Goal: Information Seeking & Learning: Learn about a topic

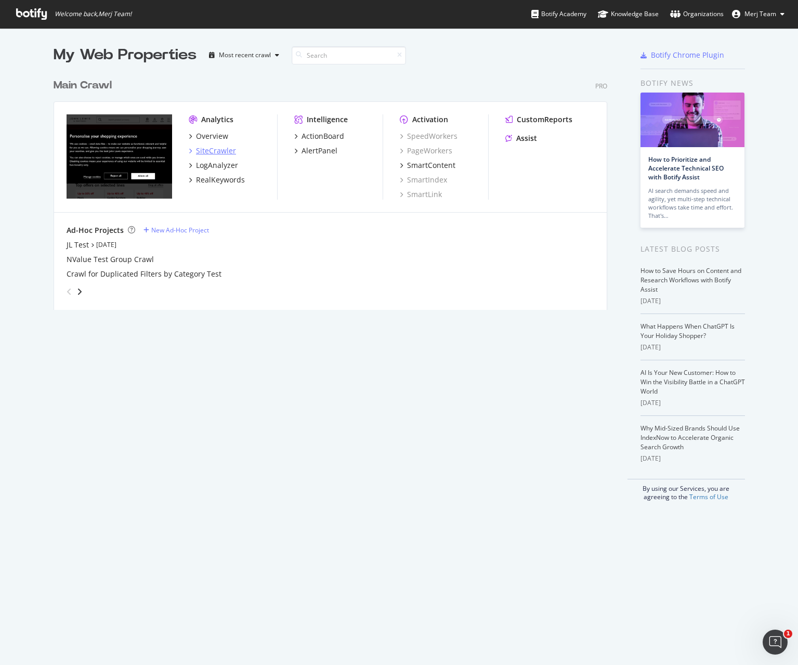
click at [210, 149] on div "SiteCrawler" at bounding box center [216, 151] width 40 height 10
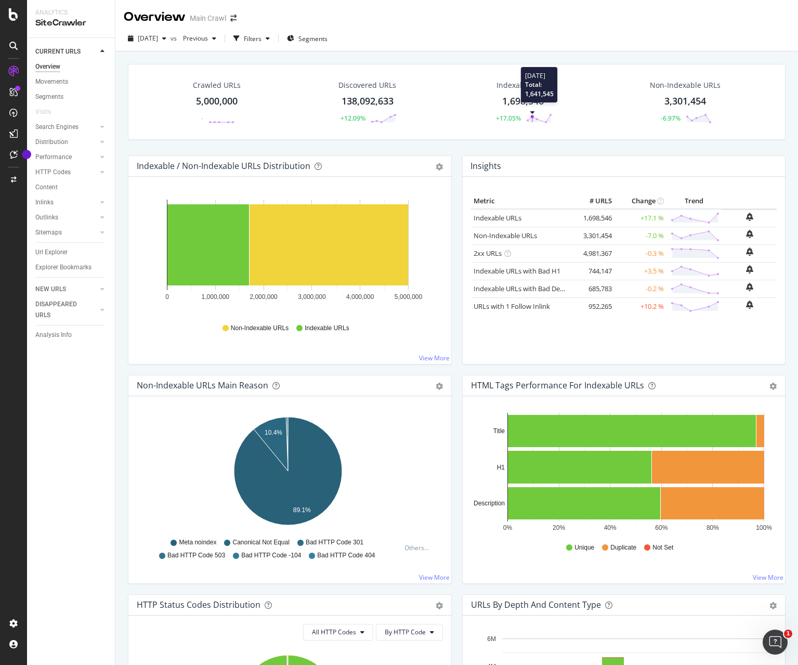
click at [530, 113] on div at bounding box center [532, 112] width 5 height 3
click at [529, 119] on polygon at bounding box center [539, 118] width 23 height 7
click at [510, 103] on div "1,698,546" at bounding box center [523, 102] width 42 height 14
click at [679, 99] on div "3,301,454" at bounding box center [686, 102] width 42 height 14
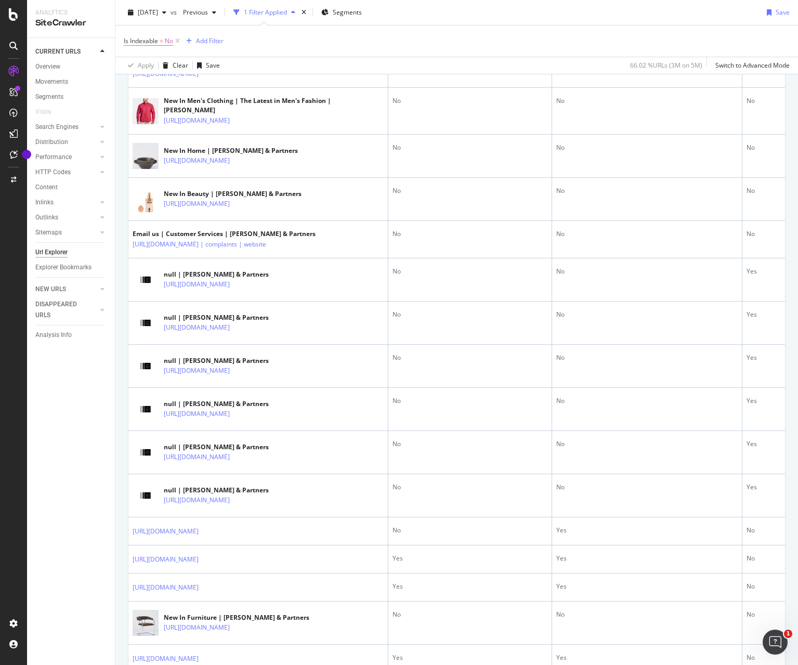
scroll to position [484, 0]
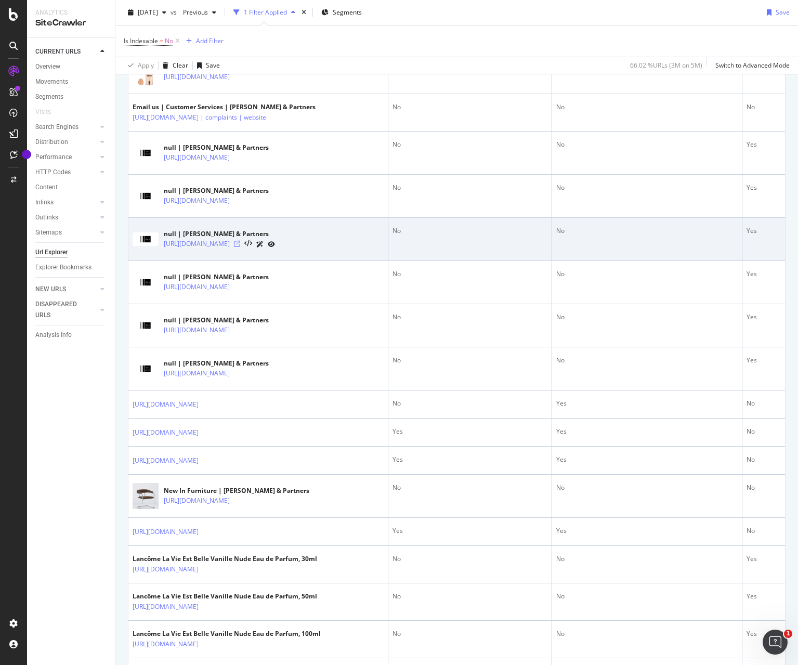
click at [240, 247] on icon at bounding box center [237, 244] width 6 height 6
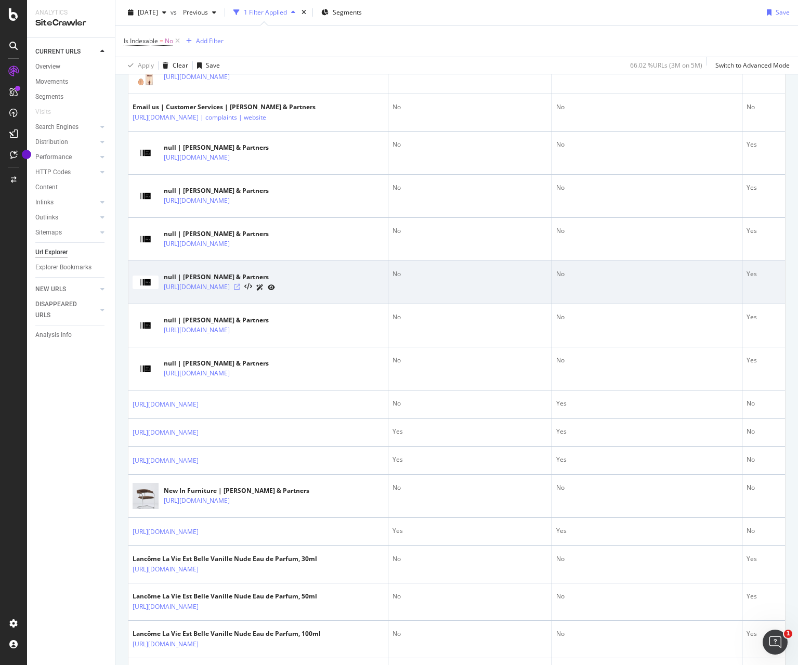
click at [240, 290] on icon at bounding box center [237, 287] width 6 height 6
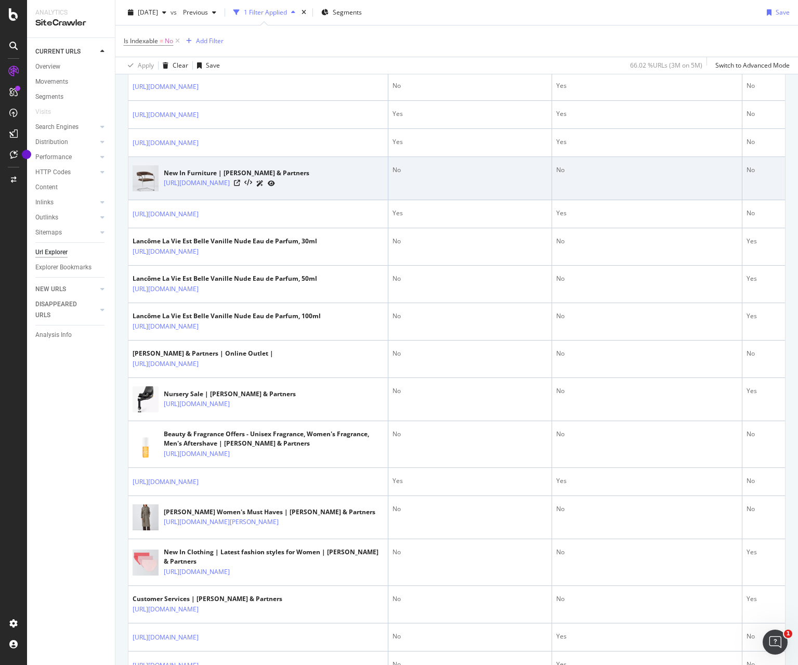
scroll to position [812, 0]
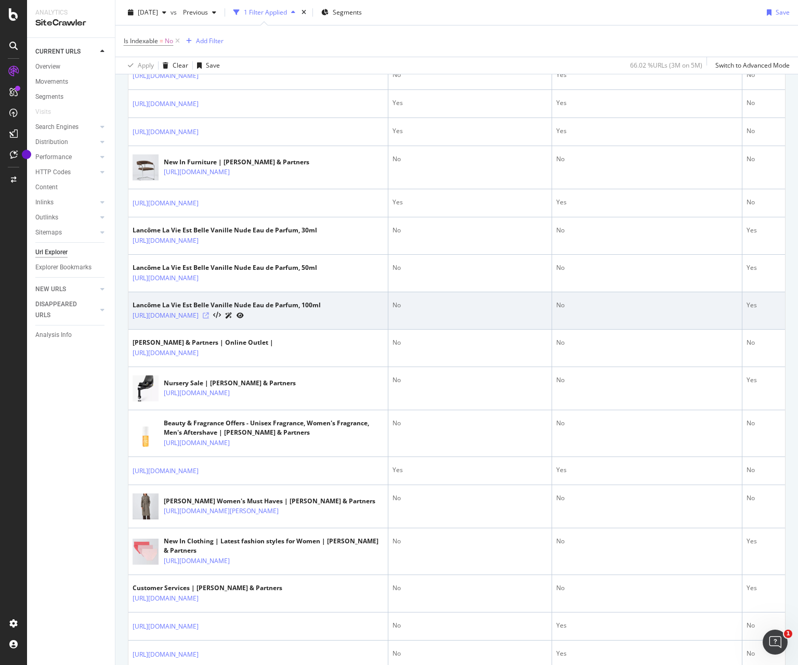
click at [209, 319] on icon at bounding box center [206, 316] width 6 height 6
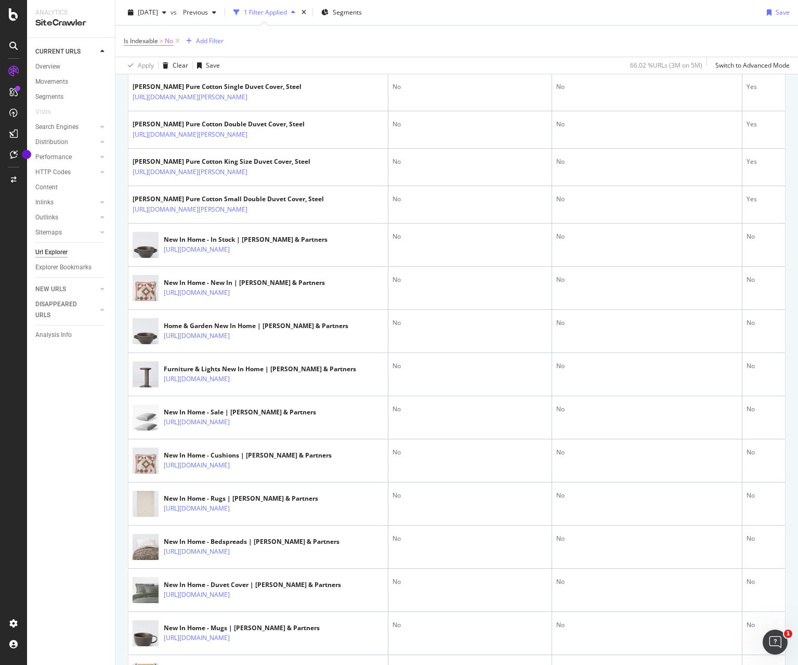
scroll to position [1567, 0]
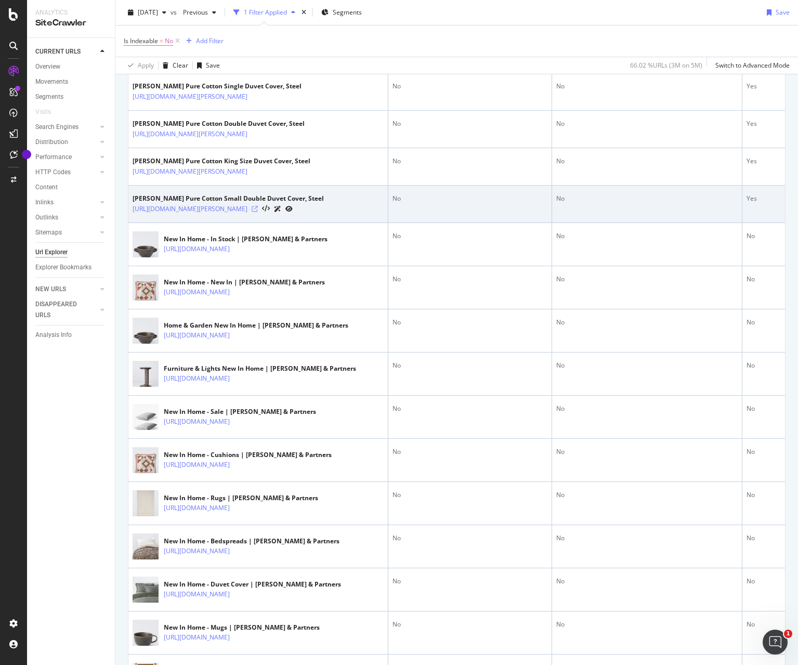
click at [258, 212] on icon at bounding box center [255, 209] width 6 height 6
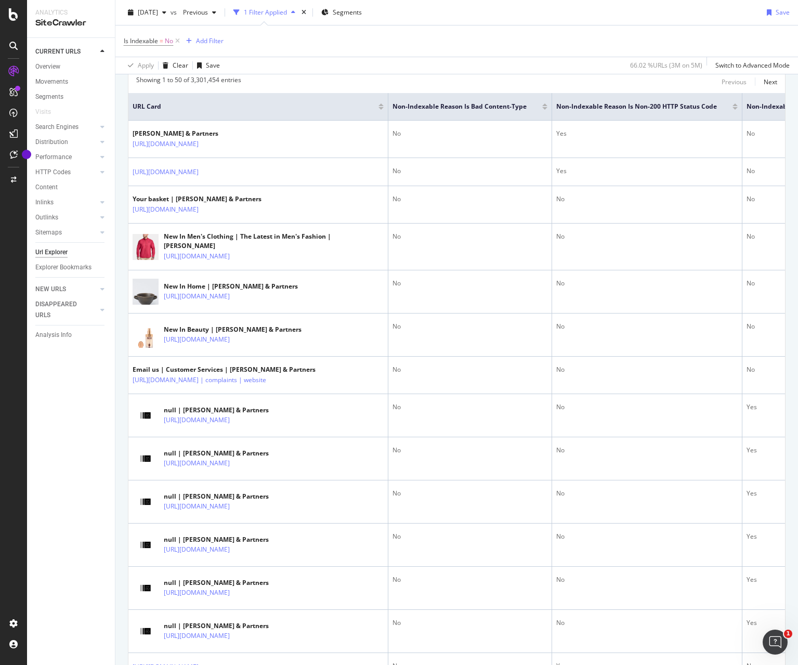
scroll to position [0, 0]
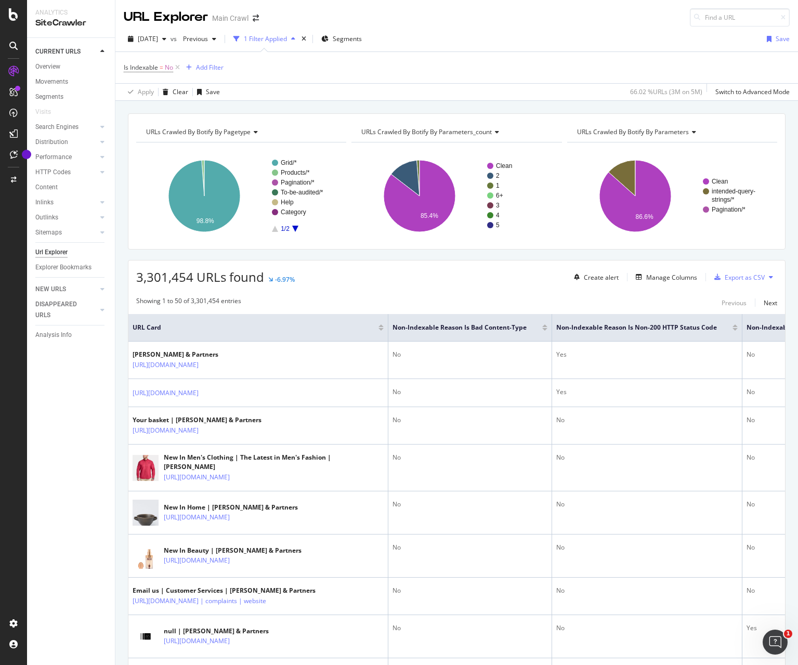
click at [218, 59] on div "Is Indexable = No Add Filter" at bounding box center [457, 67] width 666 height 31
click at [217, 63] on div "Add Filter" at bounding box center [210, 67] width 28 height 9
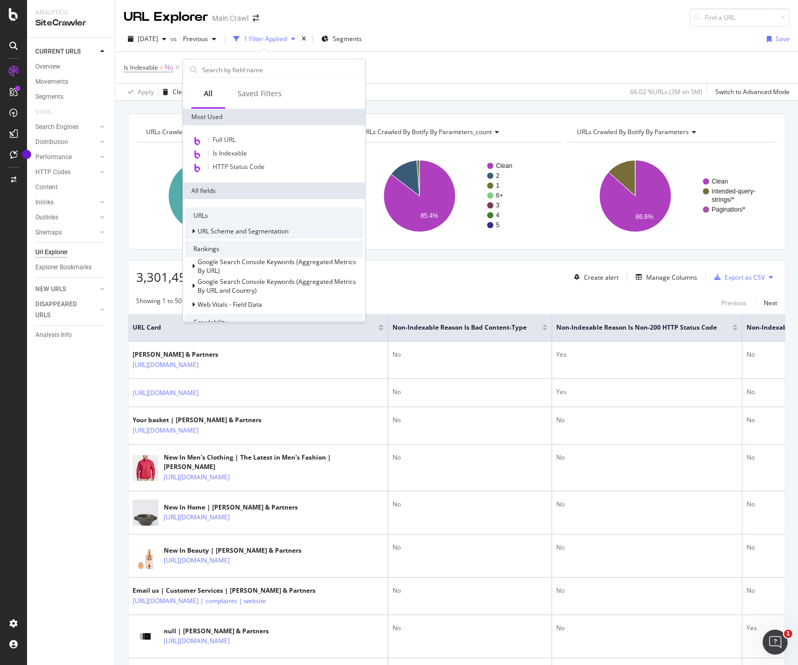
click at [260, 237] on div "URL Scheme and Segmentation" at bounding box center [274, 231] width 178 height 15
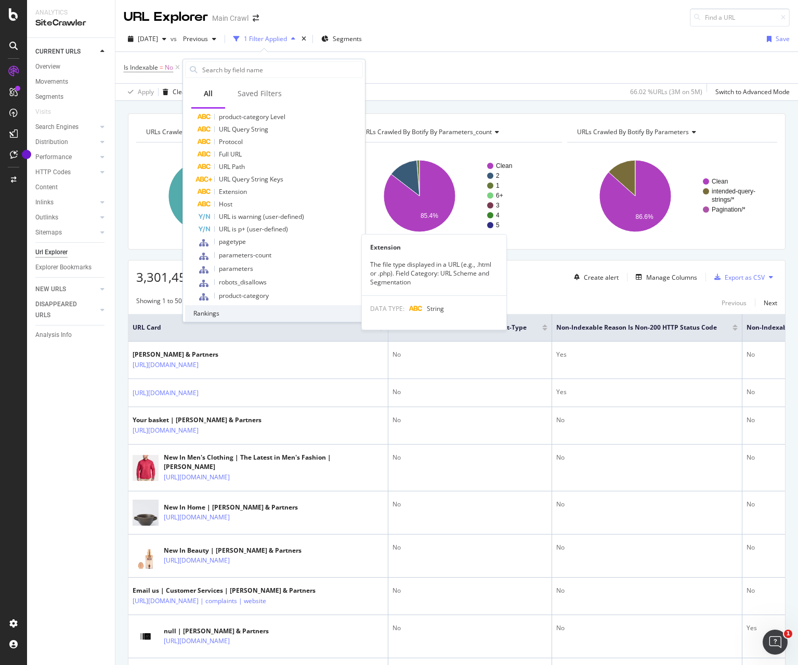
scroll to position [199, 0]
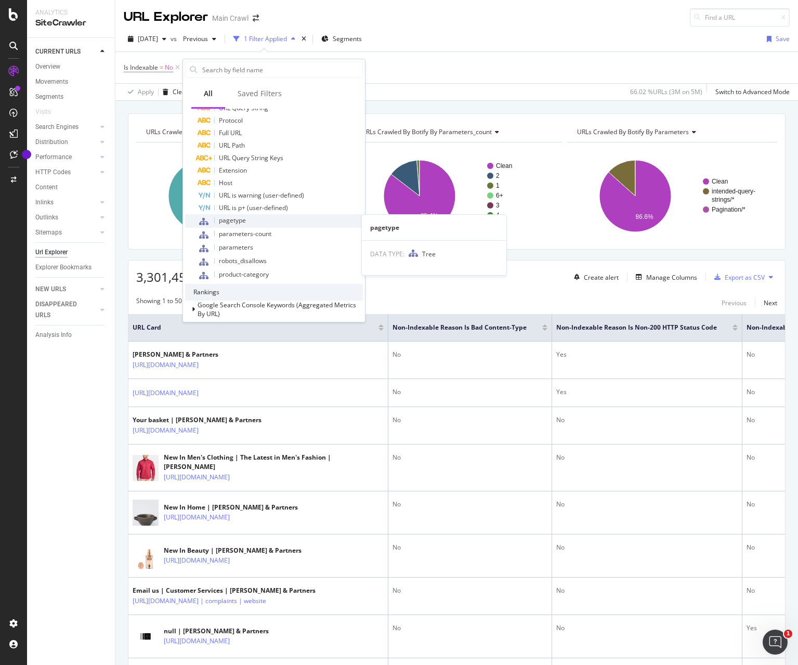
click at [263, 223] on div "pagetype" at bounding box center [280, 221] width 165 height 14
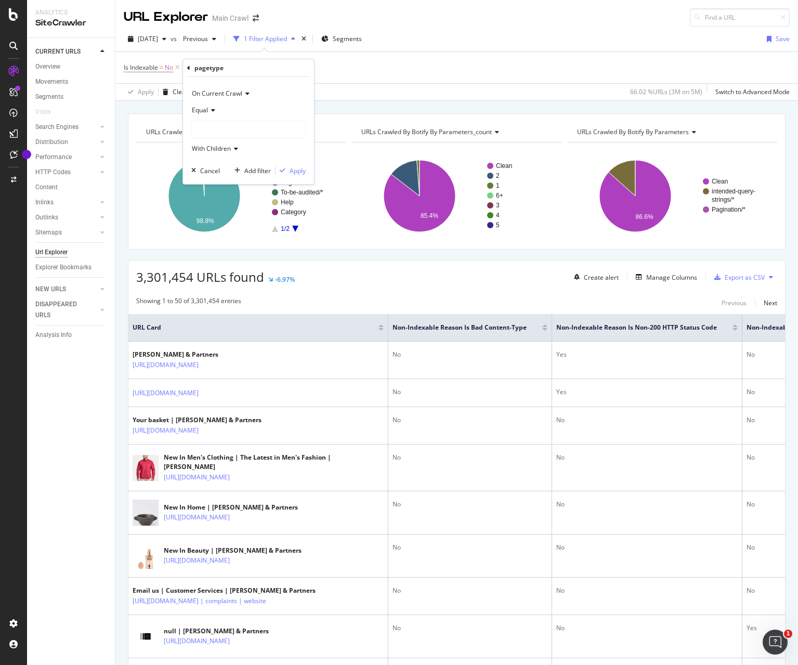
click at [250, 125] on div at bounding box center [248, 129] width 113 height 17
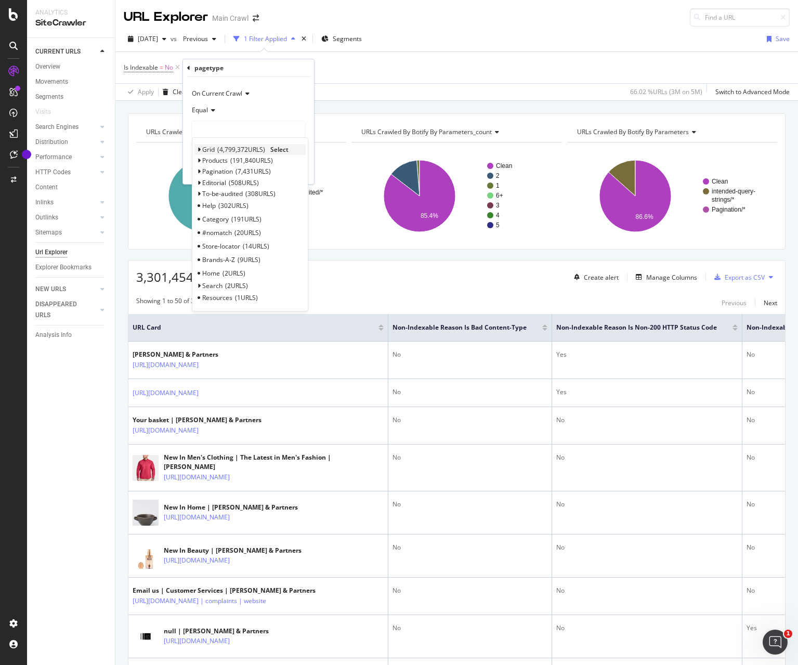
click at [249, 149] on span "4,799,372 URLS" at bounding box center [241, 149] width 48 height 9
click at [279, 149] on span "Select" at bounding box center [279, 149] width 18 height 9
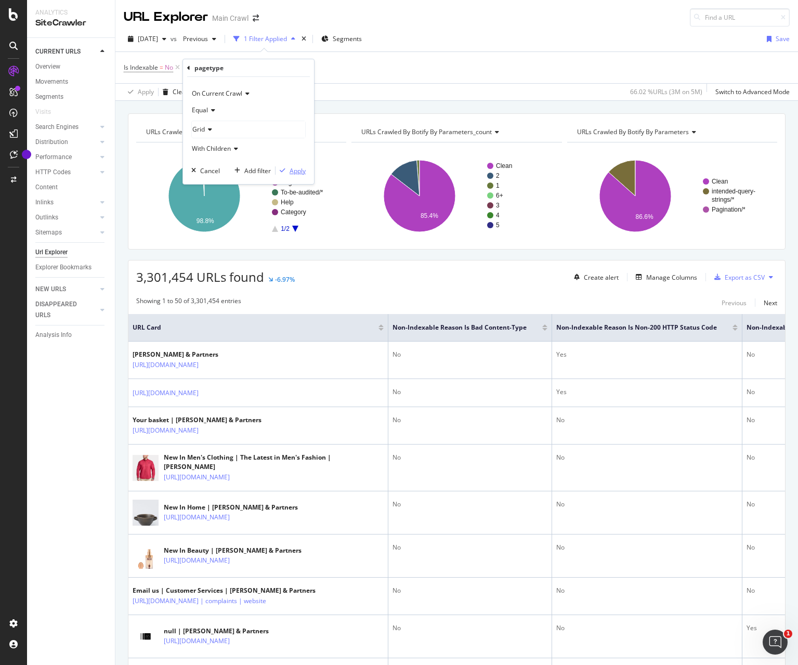
click at [294, 172] on div "Apply" at bounding box center [298, 170] width 16 height 9
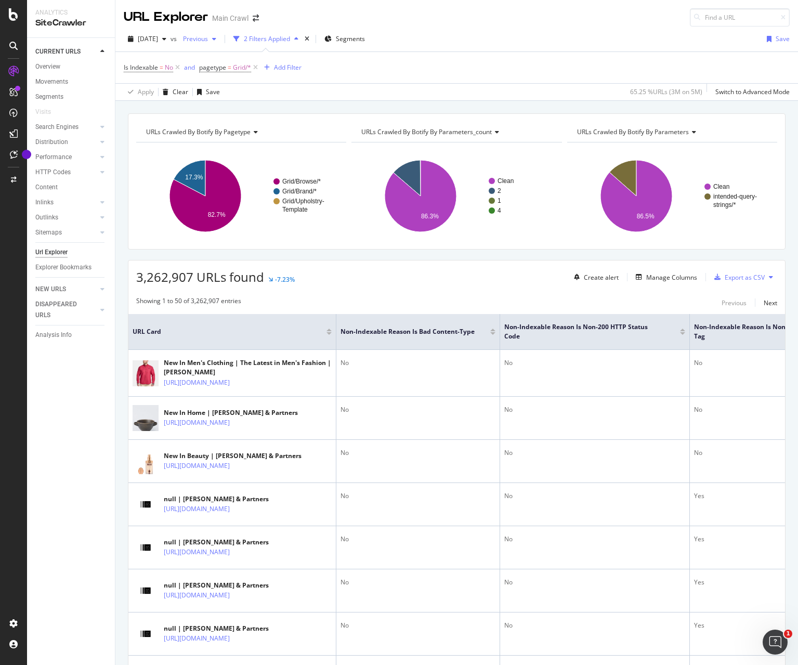
click at [221, 37] on div "button" at bounding box center [214, 39] width 12 height 6
click at [241, 133] on div "2024 Jan. 11th" at bounding box center [227, 135] width 56 height 9
click at [166, 40] on icon "button" at bounding box center [164, 39] width 4 height 6
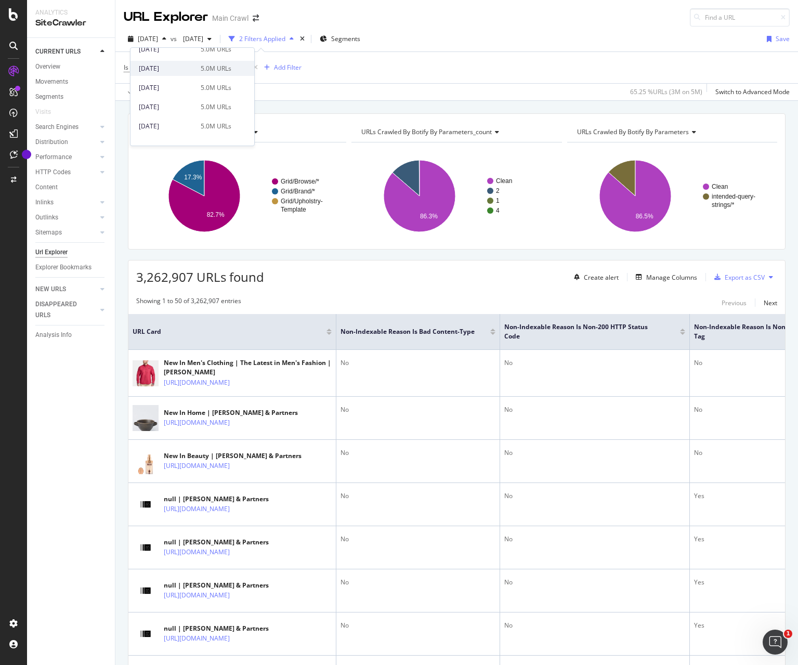
scroll to position [311, 0]
click at [185, 89] on div "2024 Dec. 26th" at bounding box center [167, 89] width 56 height 9
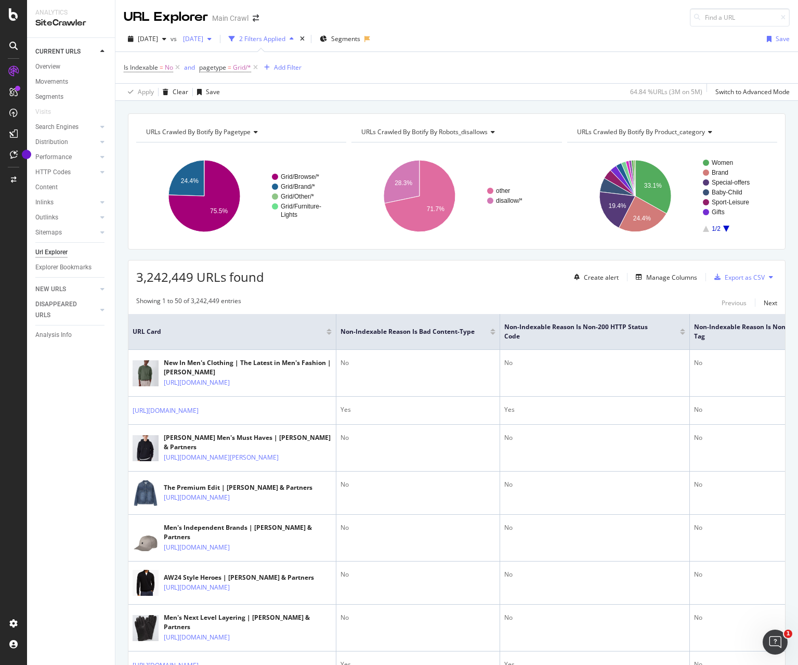
click at [203, 40] on span "2024 Jan. 11th" at bounding box center [191, 38] width 24 height 9
click at [410, 69] on div "Is Indexable = No and pagetype = Grid/* Add Filter" at bounding box center [457, 67] width 666 height 31
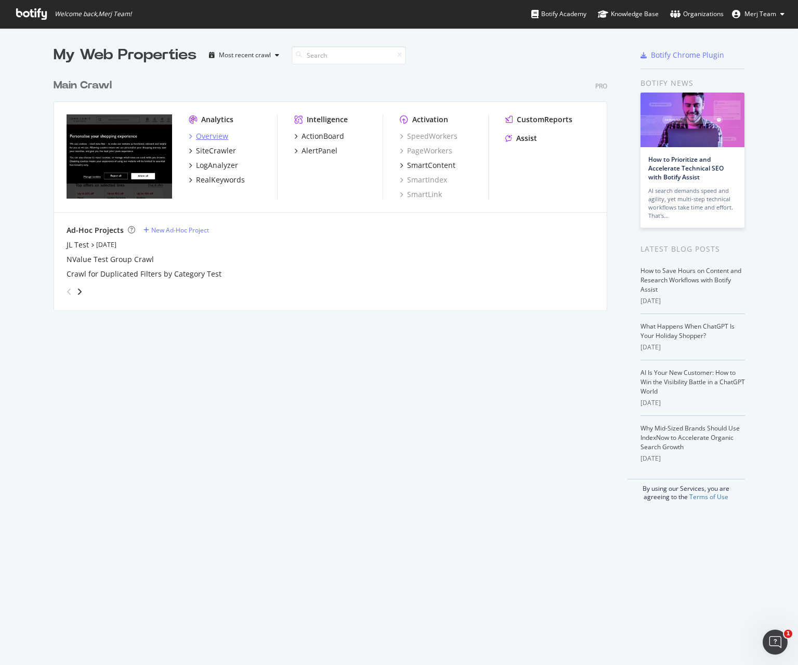
click at [219, 139] on div "Overview" at bounding box center [212, 136] width 32 height 10
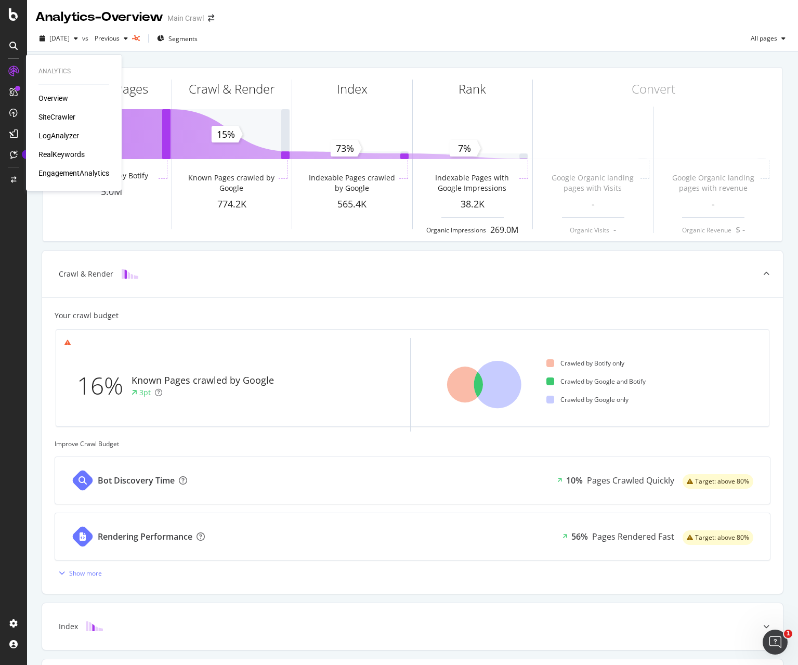
click at [61, 113] on div "SiteCrawler" at bounding box center [56, 117] width 37 height 10
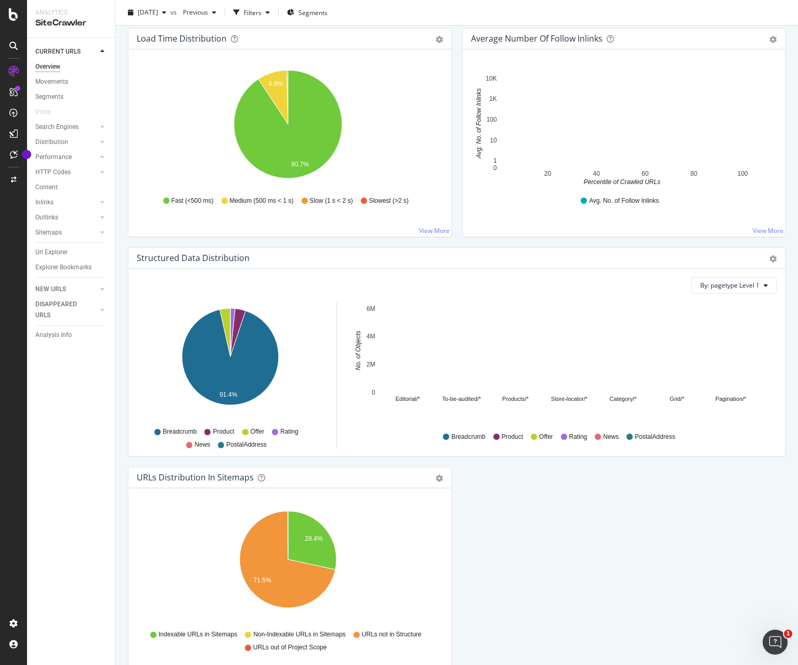
scroll to position [844, 0]
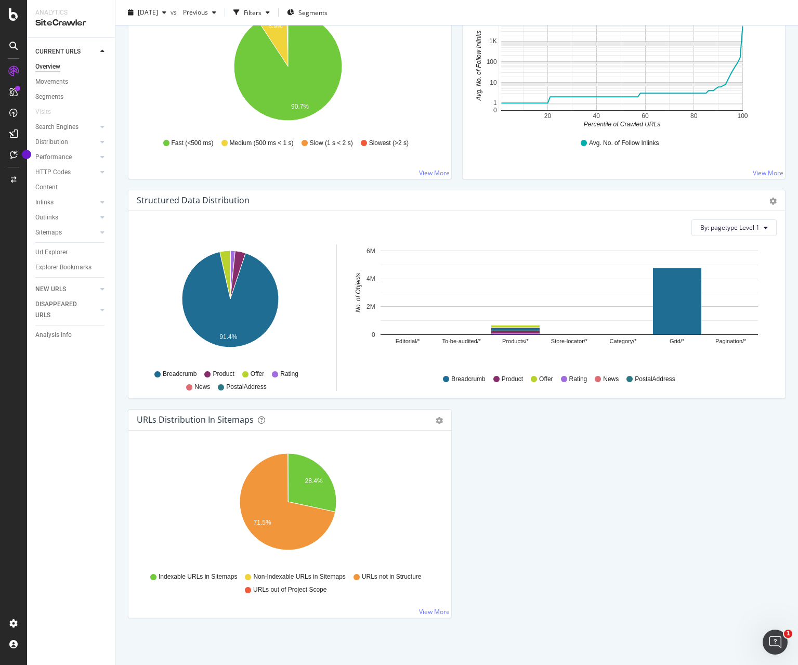
drag, startPoint x: 131, startPoint y: 413, endPoint x: 513, endPoint y: 631, distance: 440.2
click at [513, 631] on div "Overview Main Crawl [DATE] vs Previous Filters Segments Crawled URLs 5,000,000 …" at bounding box center [456, 332] width 683 height 665
drag, startPoint x: 514, startPoint y: 630, endPoint x: 219, endPoint y: 432, distance: 354.9
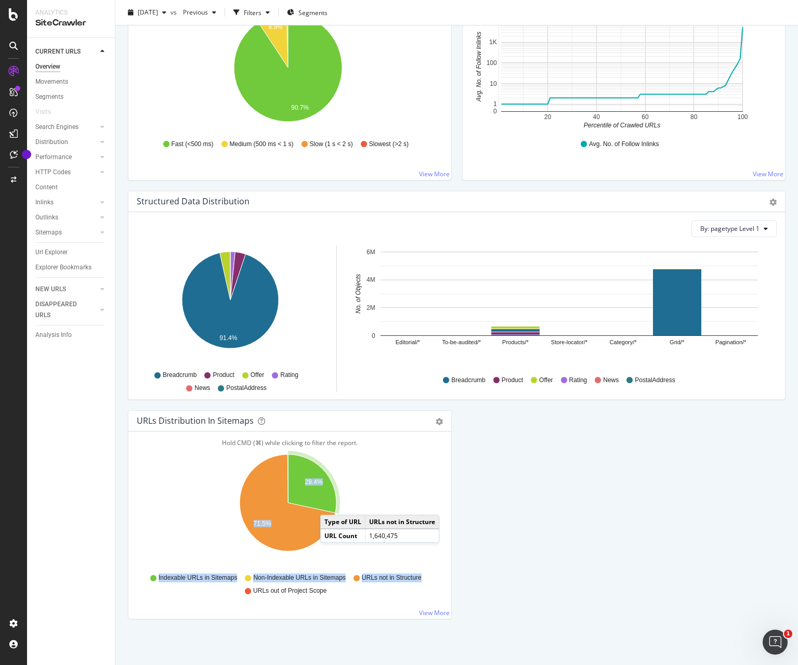
scroll to position [842, 0]
